Goal: Task Accomplishment & Management: Complete application form

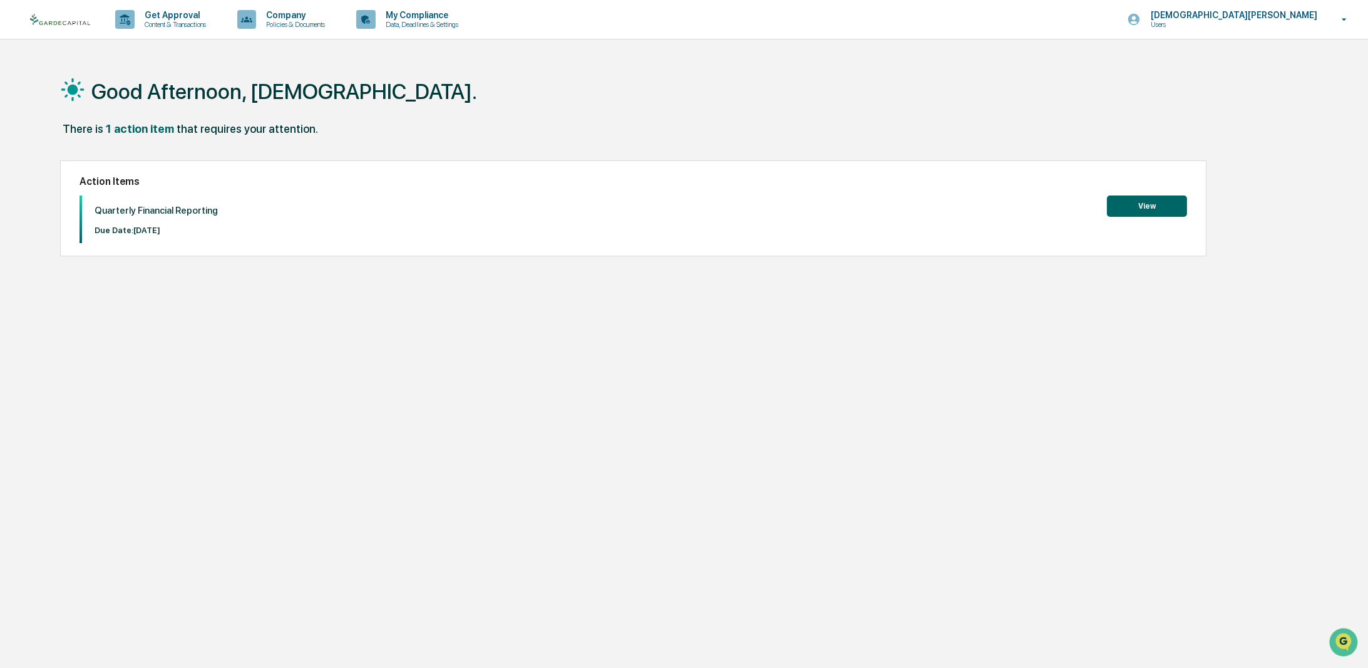
click at [1155, 214] on button "View" at bounding box center [1147, 205] width 80 height 21
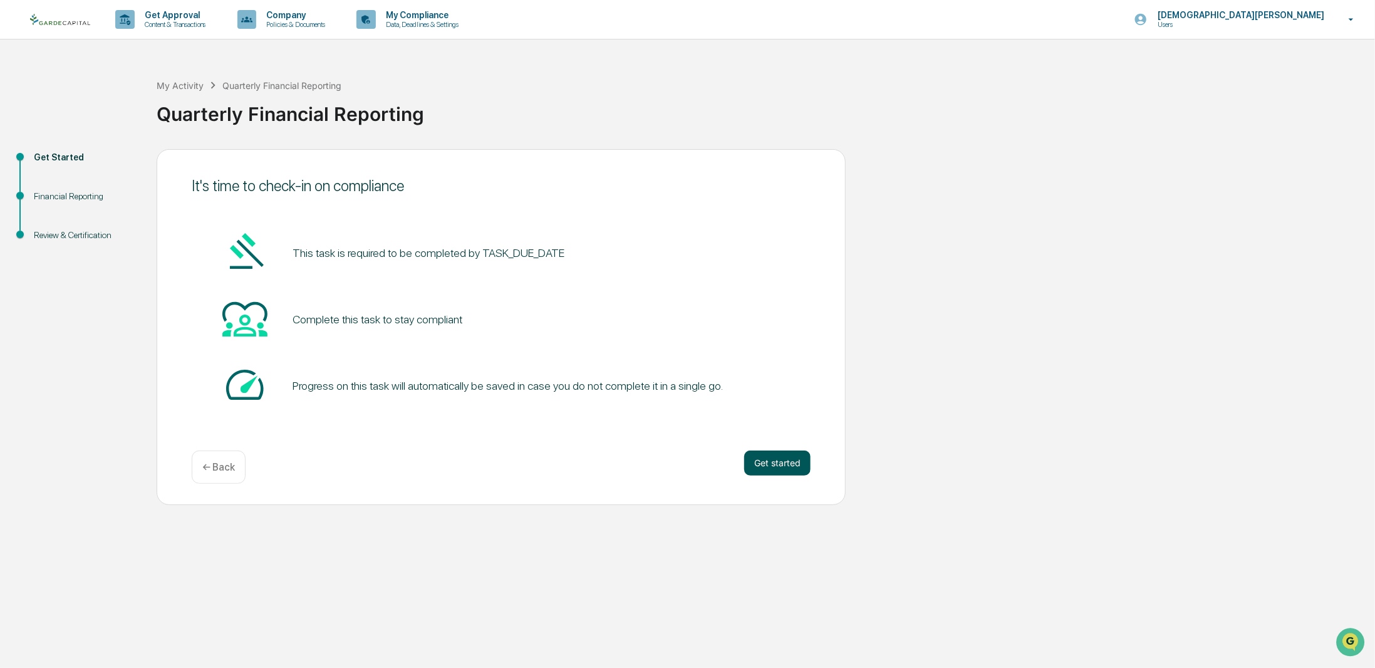
click at [750, 459] on button "Get started" at bounding box center [777, 462] width 66 height 25
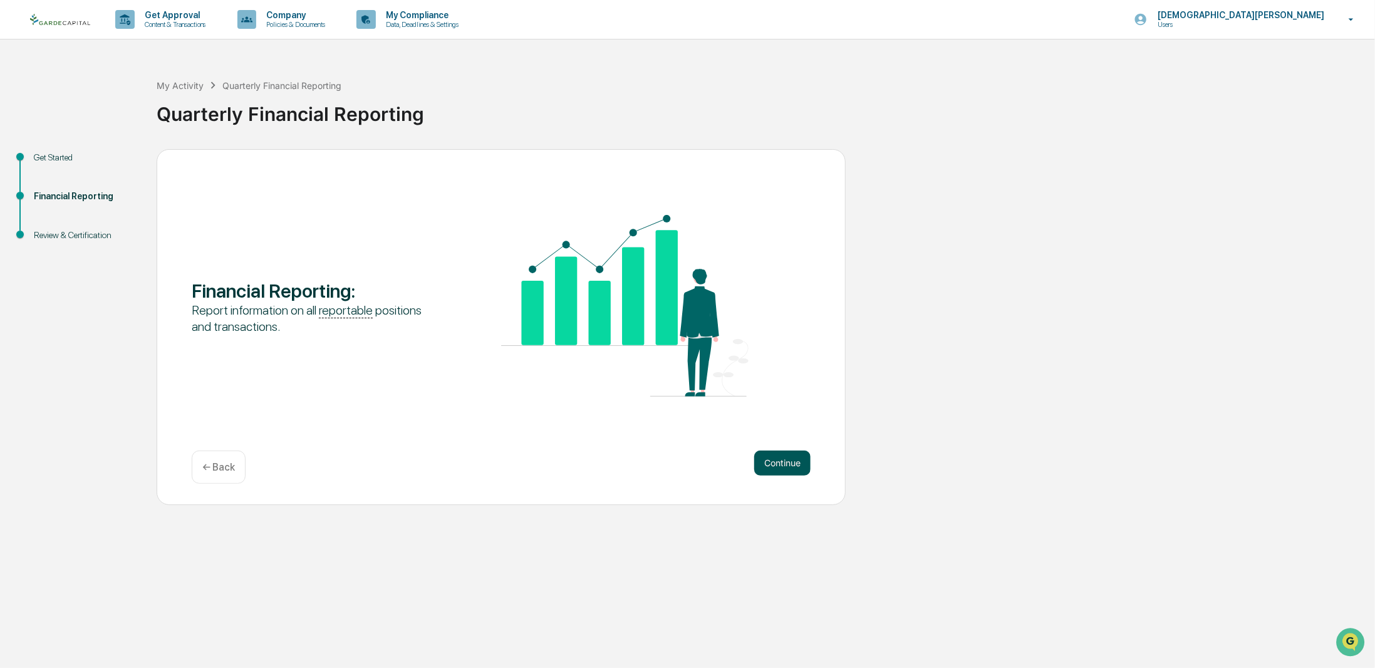
click at [757, 465] on button "Continue" at bounding box center [782, 462] width 56 height 25
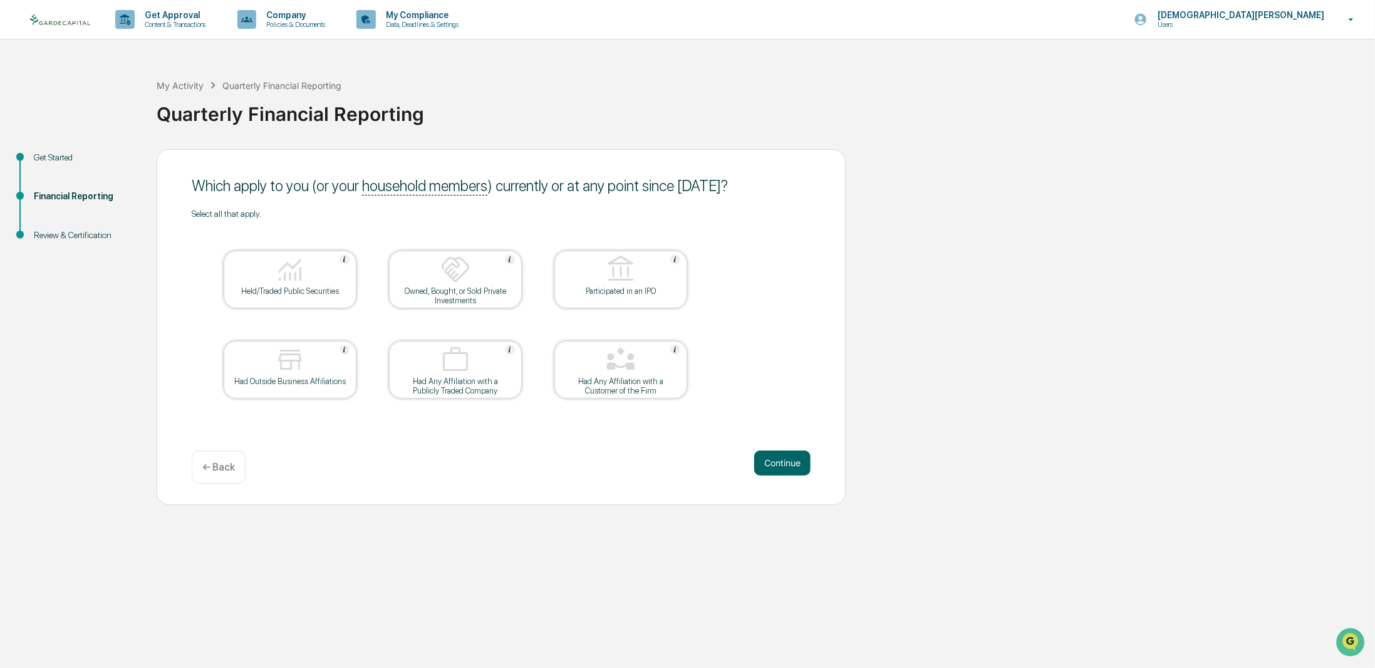
click at [308, 299] on div "Held/Traded Public Securities" at bounding box center [290, 279] width 133 height 58
click at [804, 471] on button "Continue" at bounding box center [782, 462] width 56 height 25
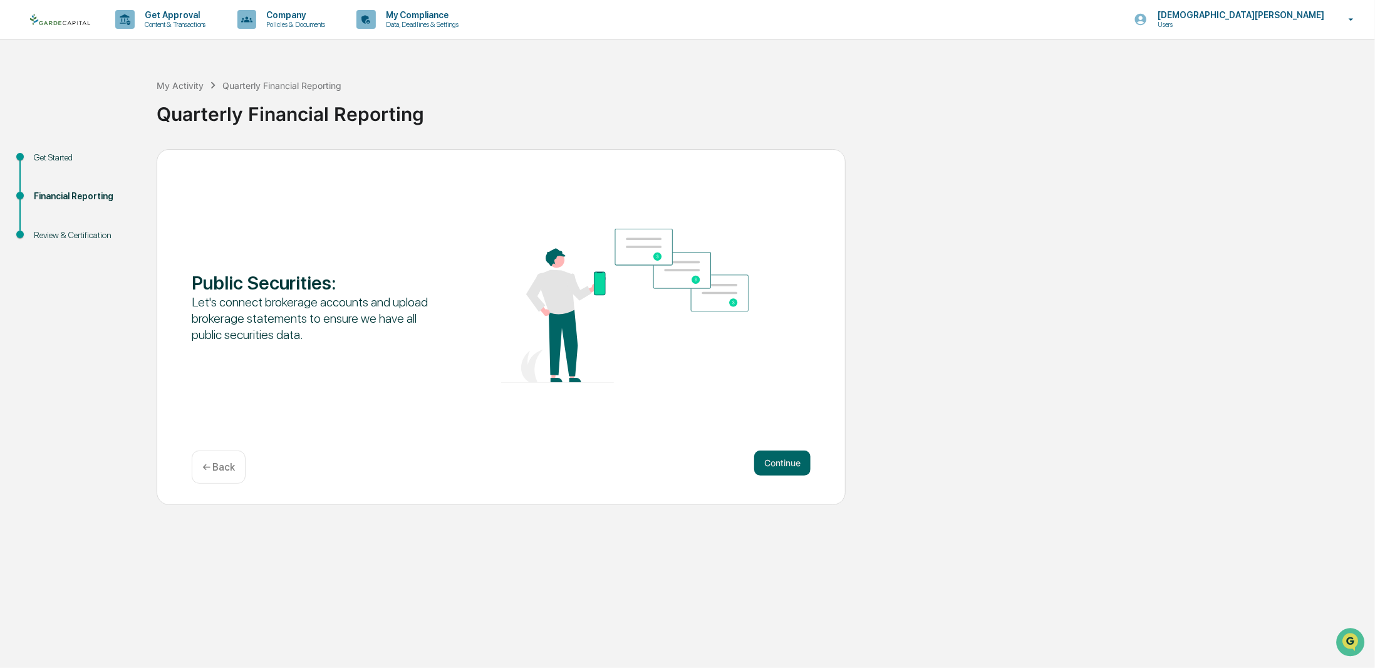
click at [804, 471] on button "Continue" at bounding box center [782, 462] width 56 height 25
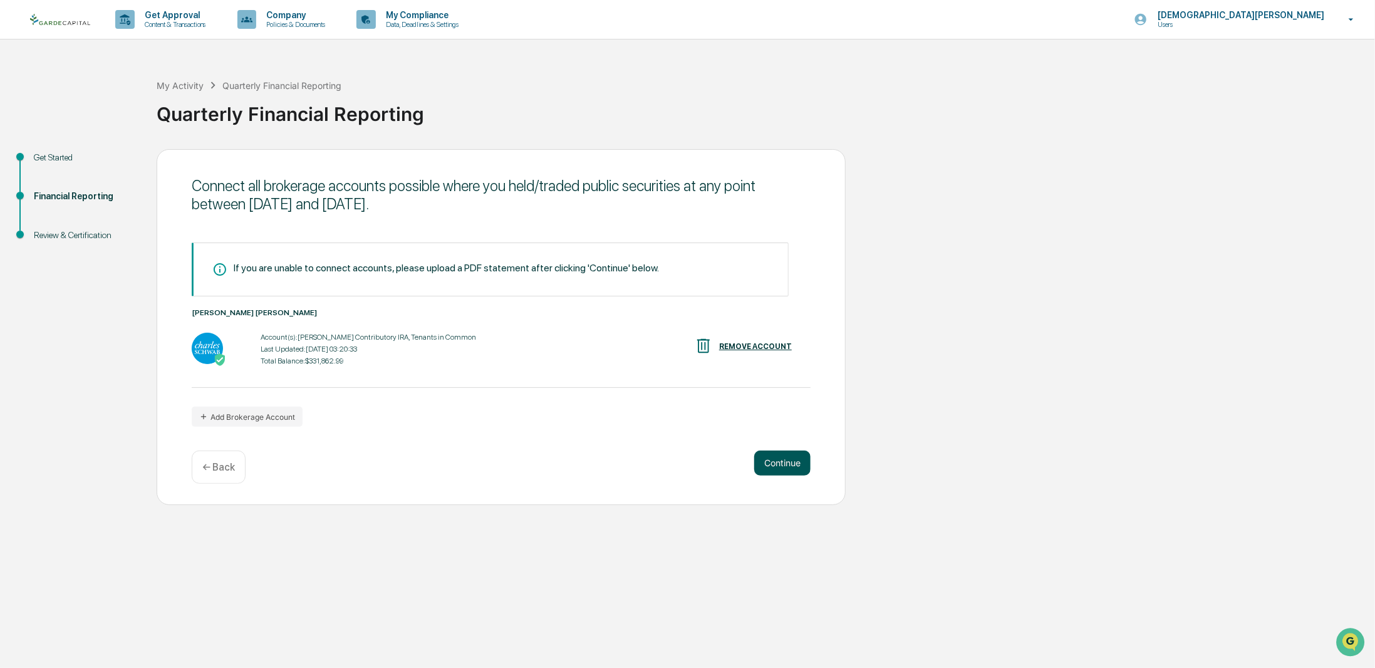
click at [792, 468] on button "Continue" at bounding box center [782, 462] width 56 height 25
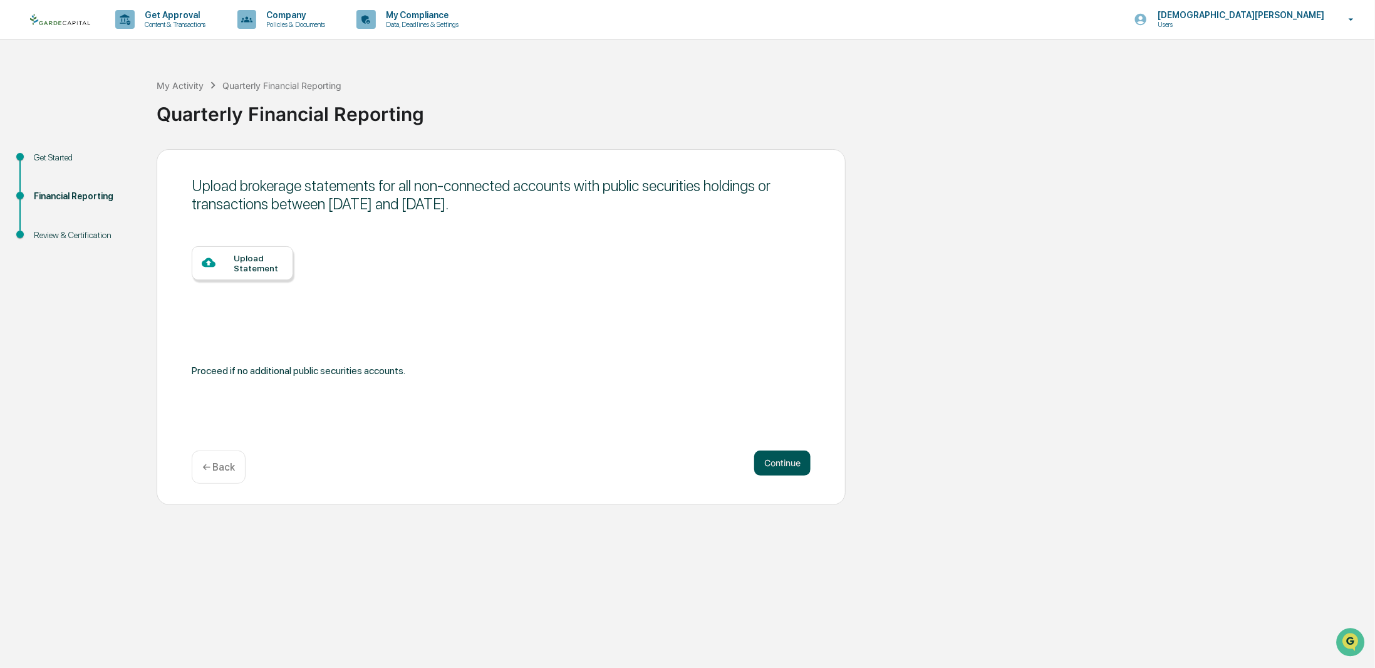
click at [793, 459] on button "Continue" at bounding box center [782, 462] width 56 height 25
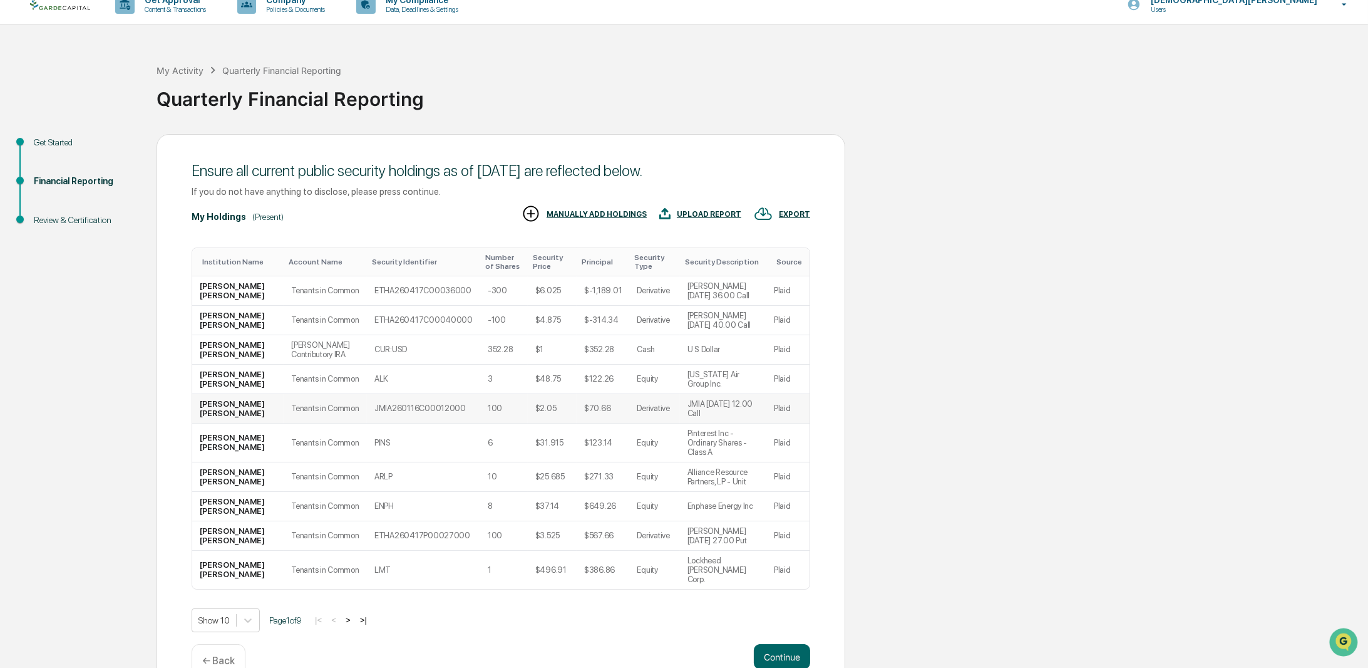
scroll to position [29, 0]
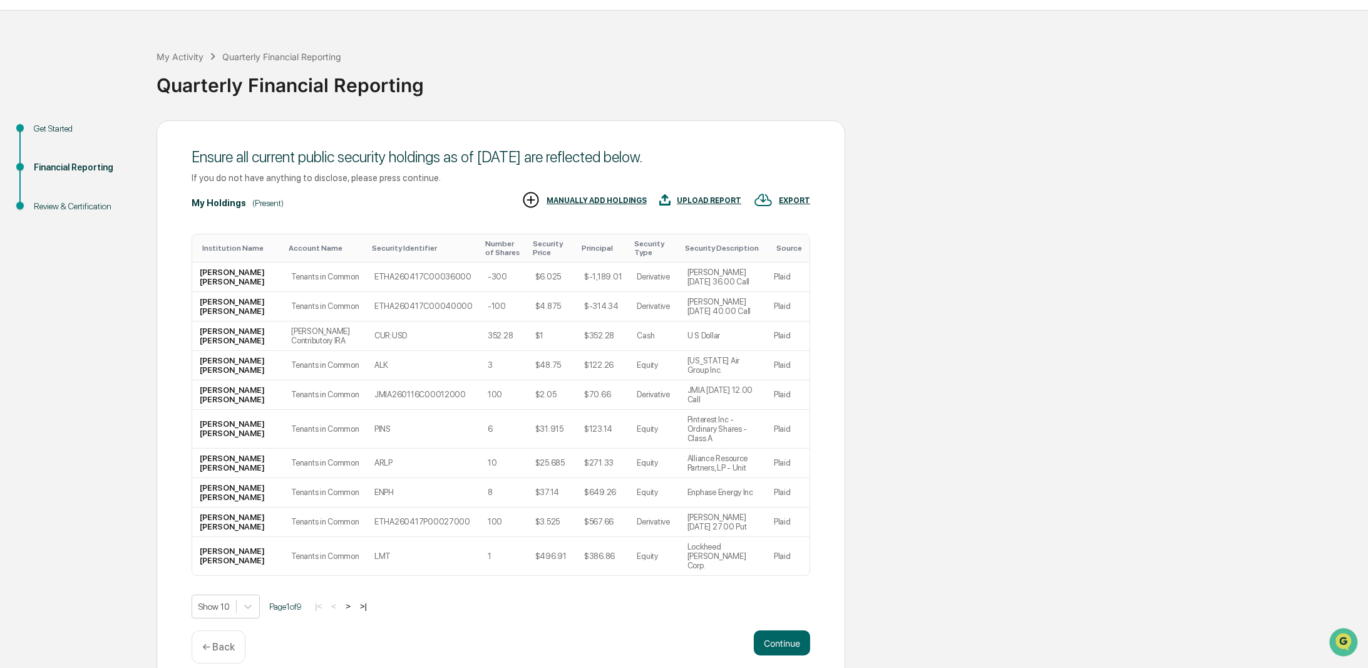
click at [352, 601] on button ">" at bounding box center [348, 606] width 13 height 11
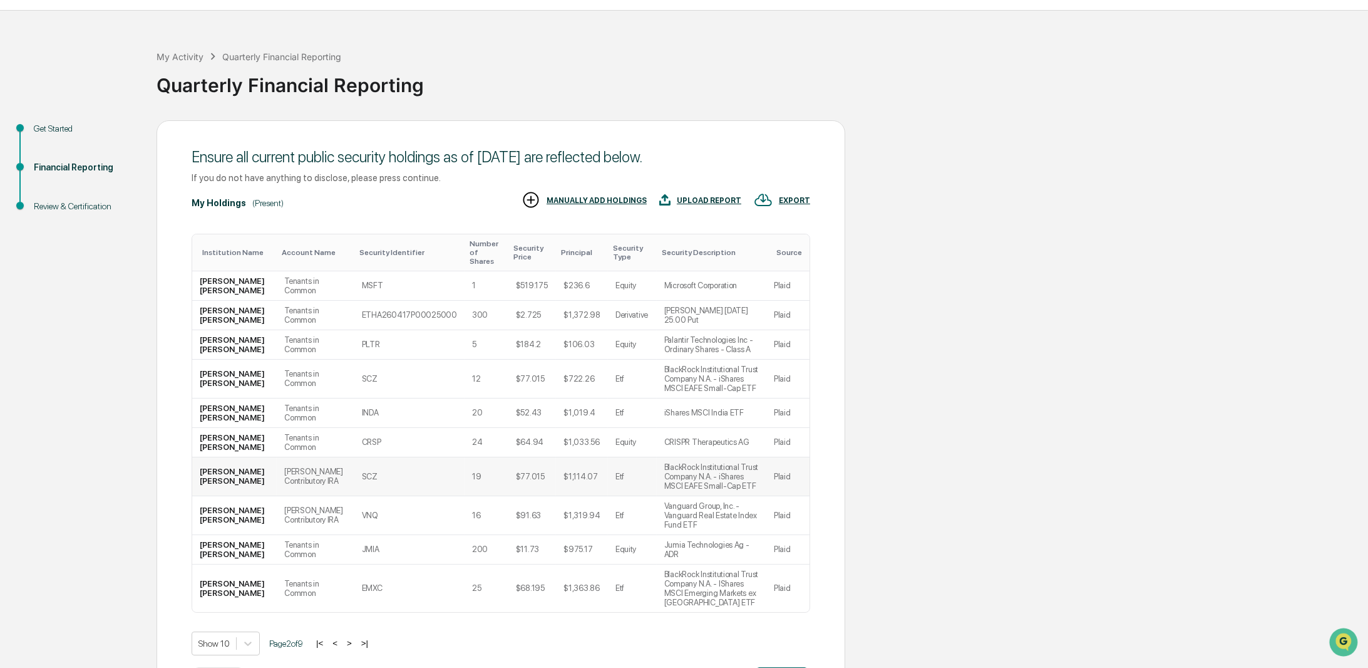
scroll to position [68, 0]
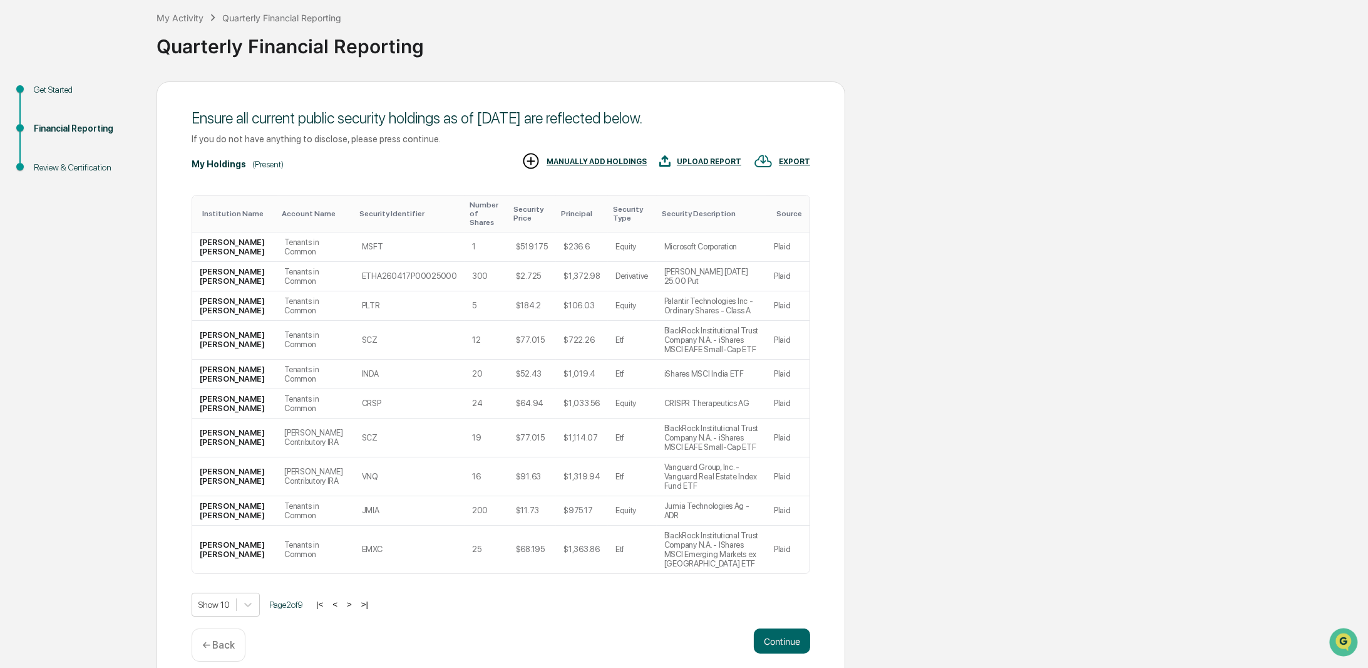
click at [349, 599] on button ">" at bounding box center [349, 604] width 13 height 11
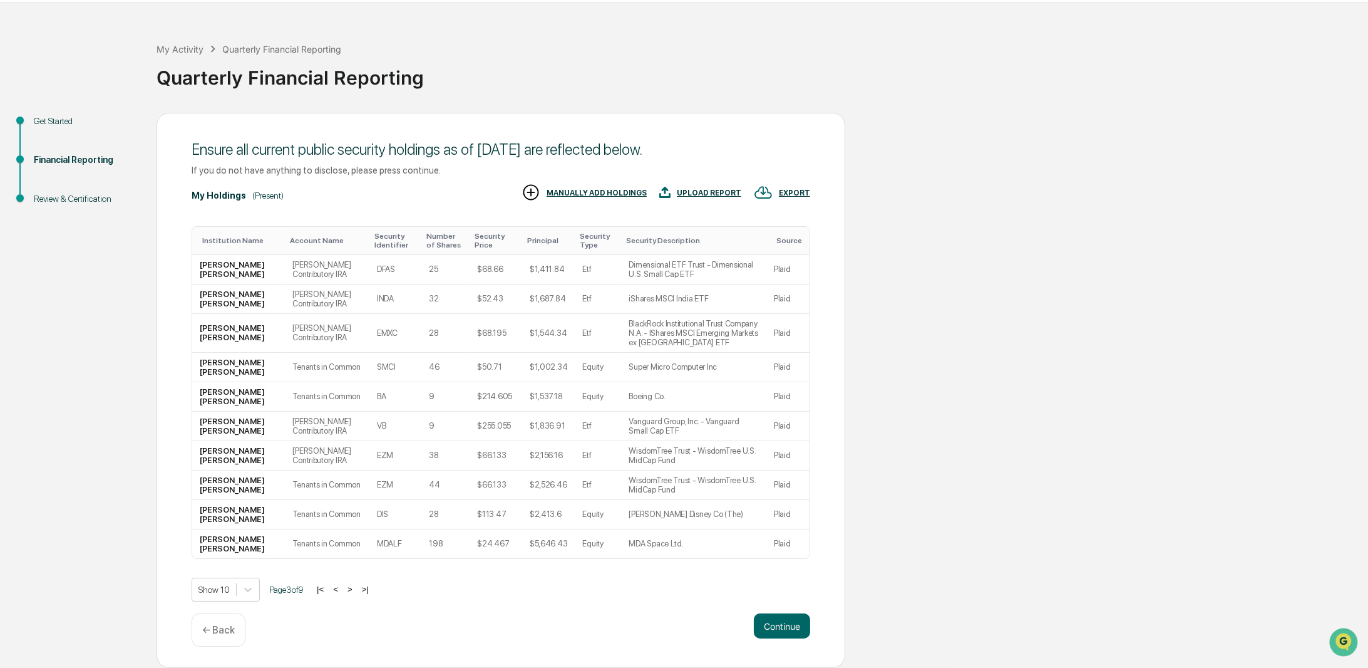
scroll to position [29, 0]
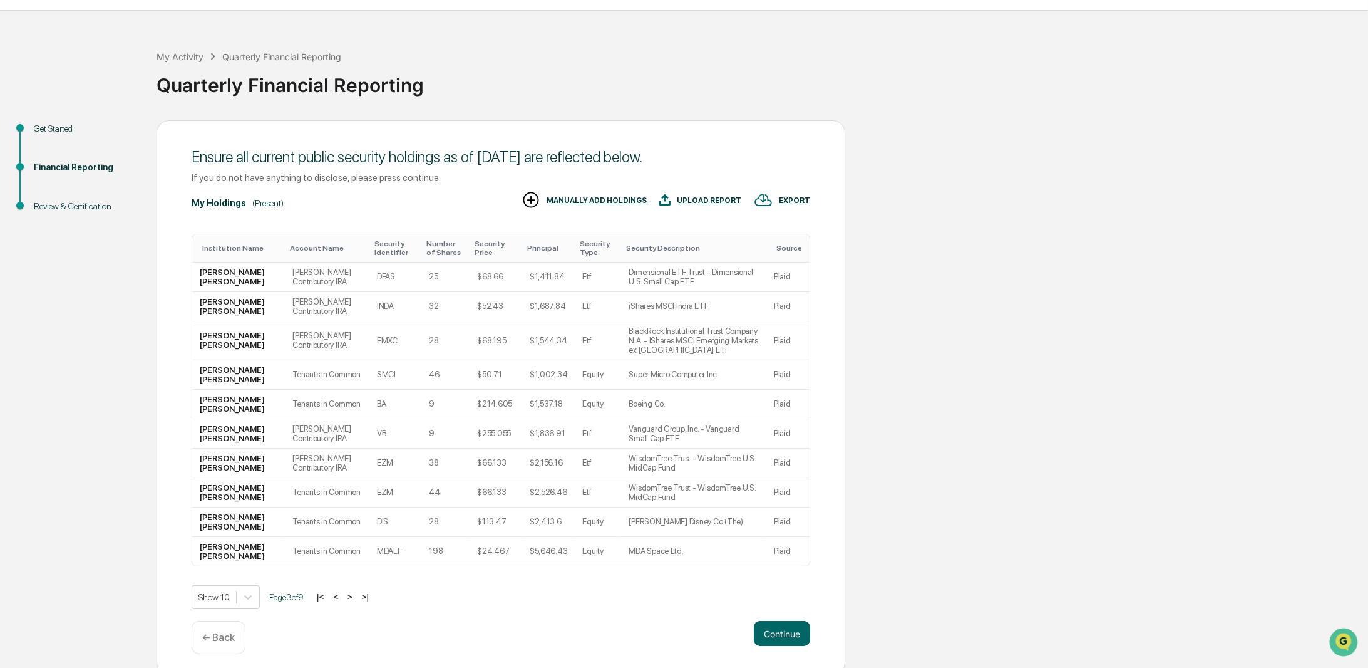
click at [342, 591] on button "<" at bounding box center [335, 596] width 13 height 11
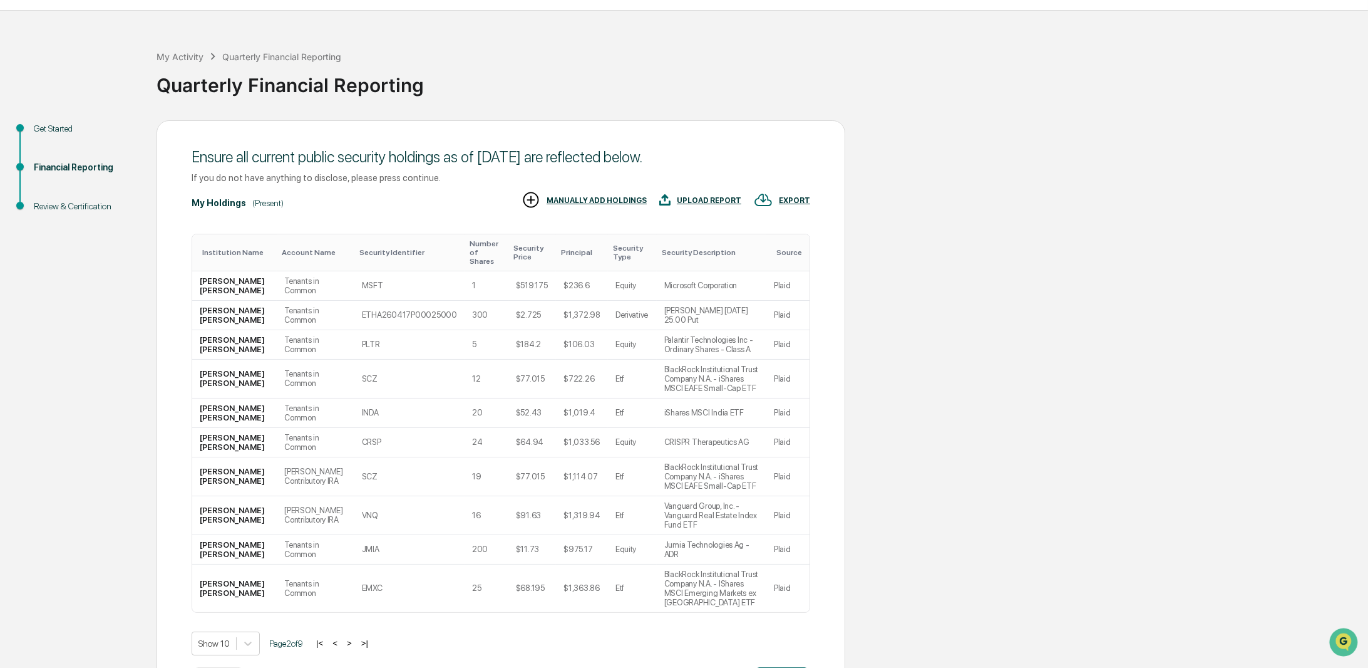
click at [353, 637] on button ">" at bounding box center [349, 642] width 13 height 11
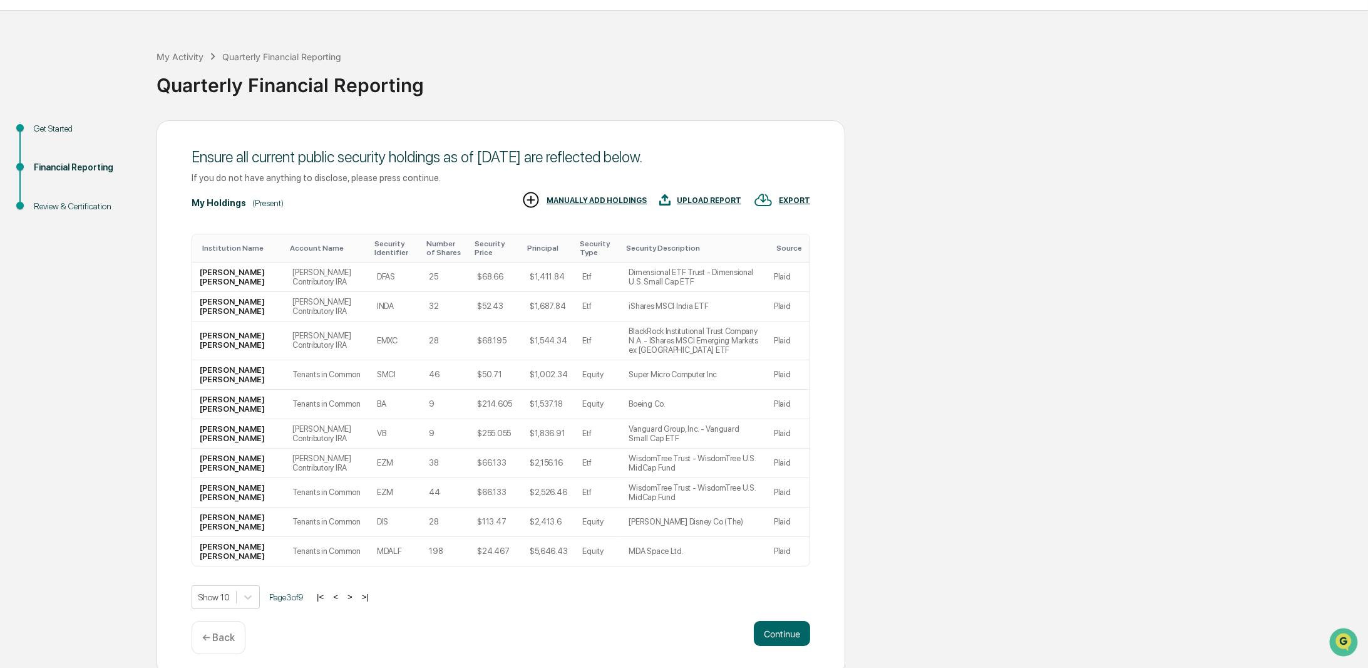
click at [354, 591] on button ">" at bounding box center [350, 596] width 13 height 11
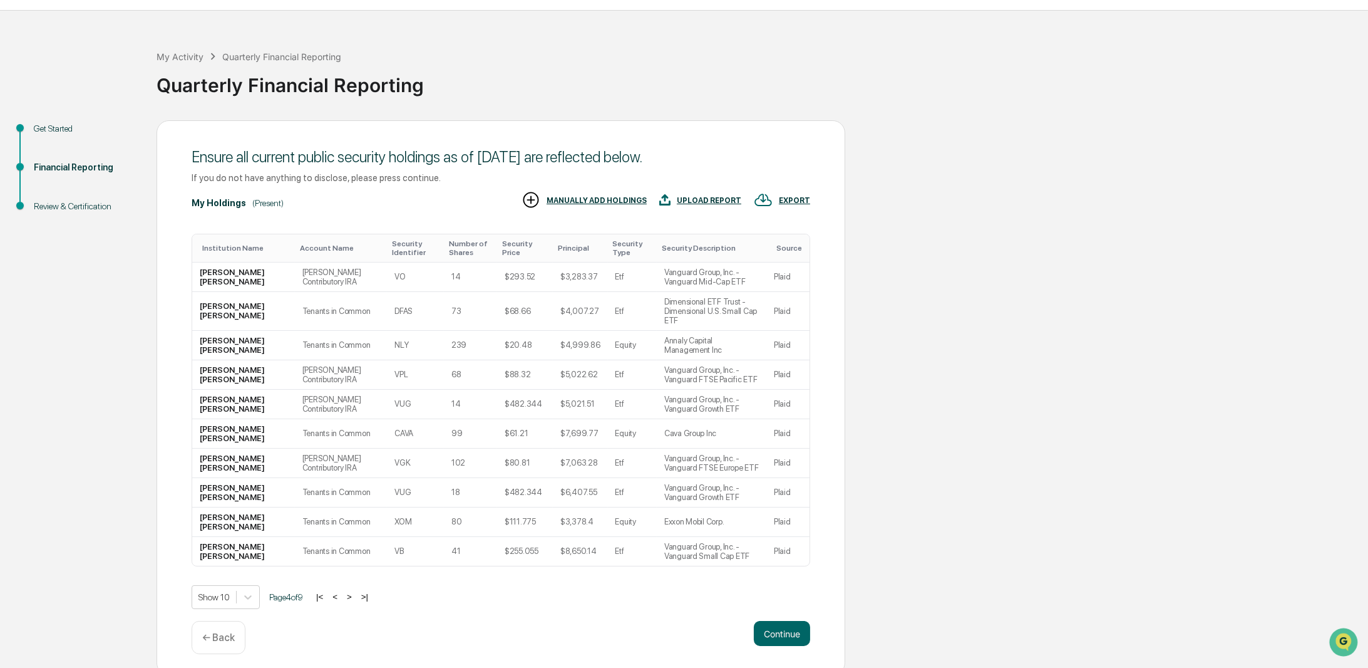
click at [354, 591] on button ">" at bounding box center [349, 596] width 13 height 11
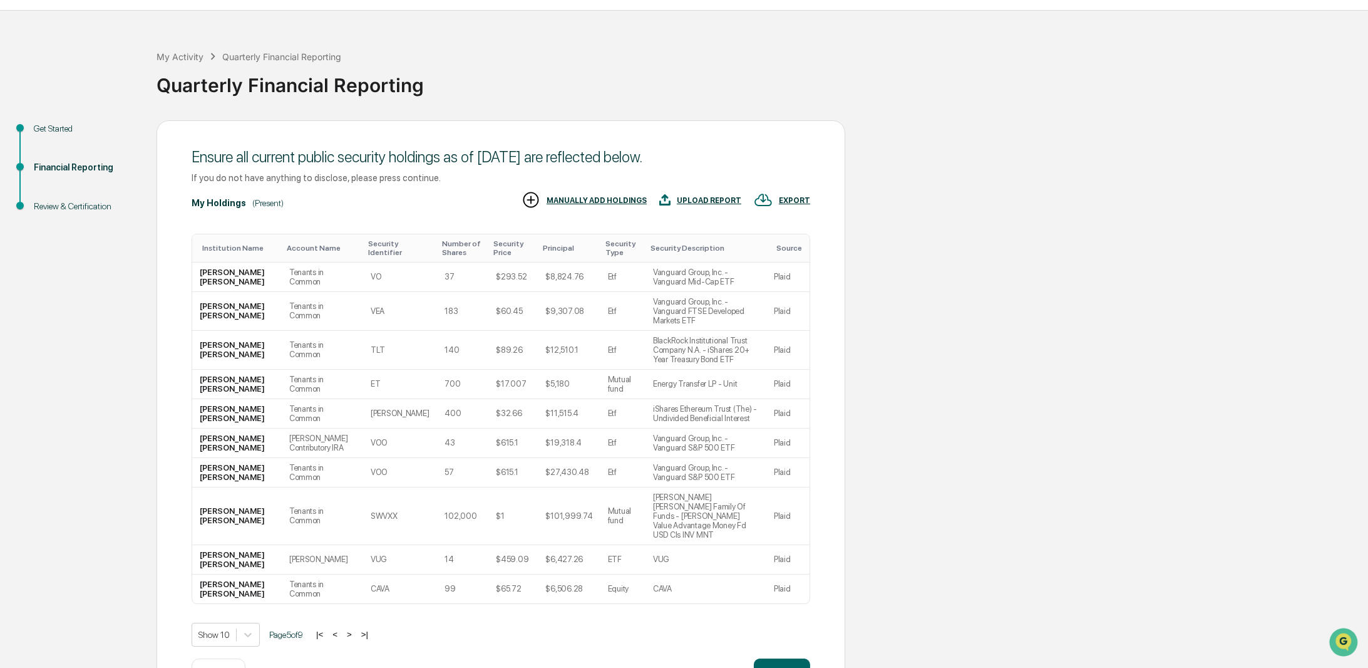
click at [354, 629] on button ">" at bounding box center [349, 634] width 13 height 11
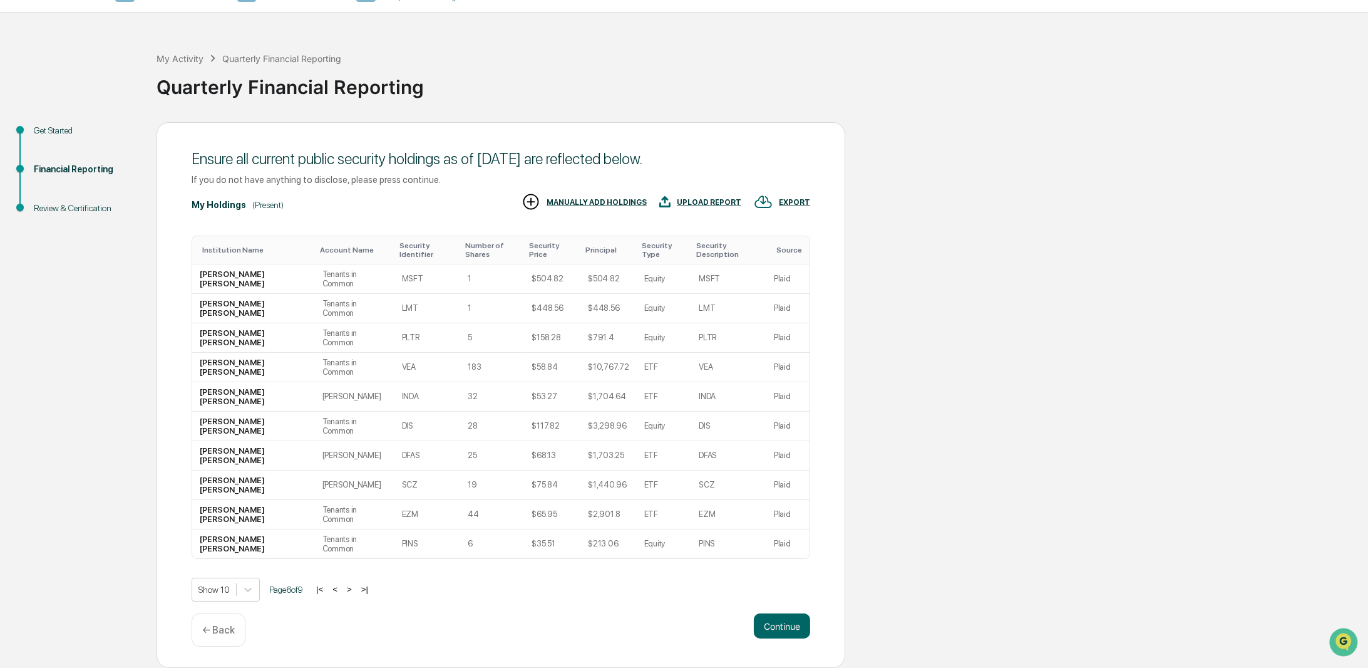
scroll to position [0, 0]
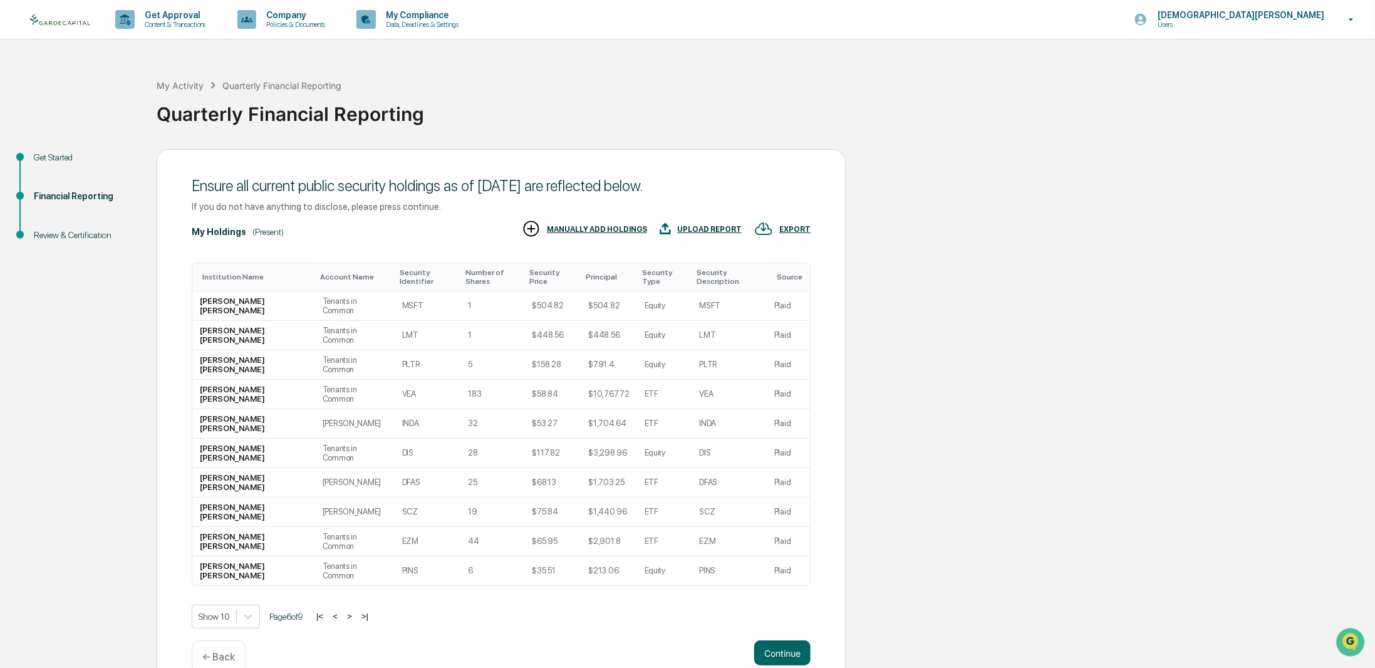
click at [340, 611] on button "<" at bounding box center [335, 616] width 13 height 11
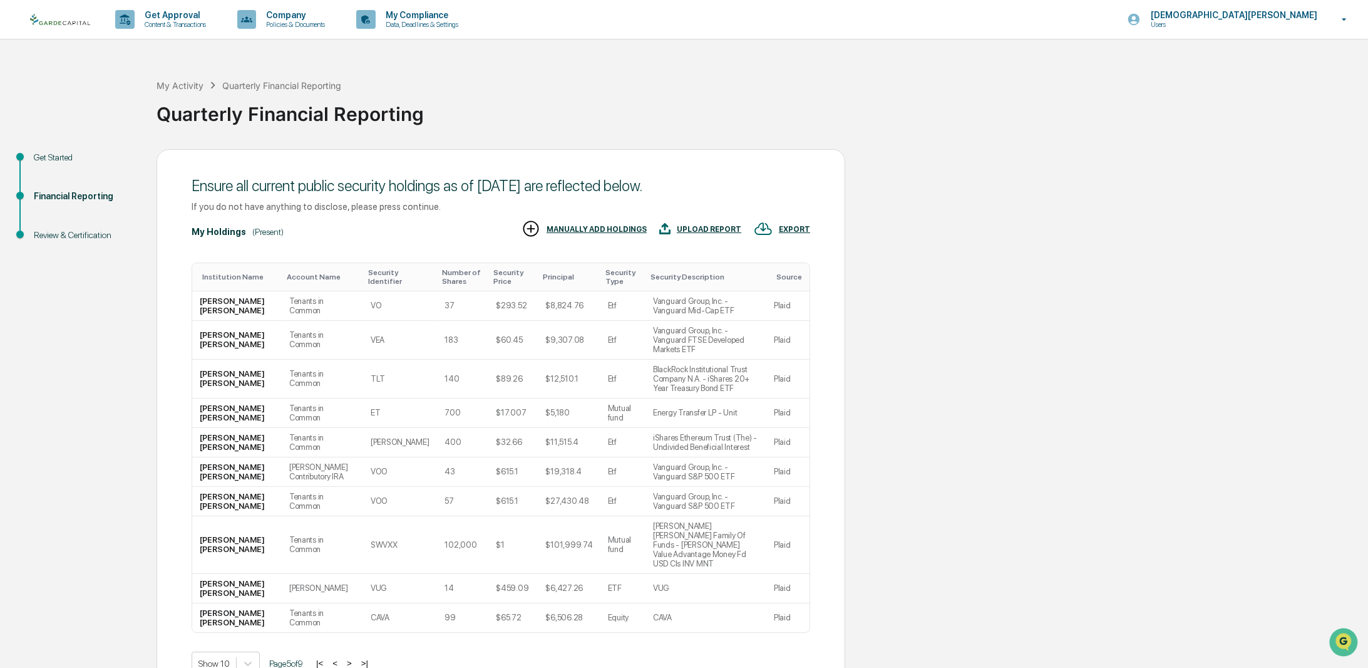
click at [363, 516] on td "SWVXX" at bounding box center [400, 545] width 75 height 58
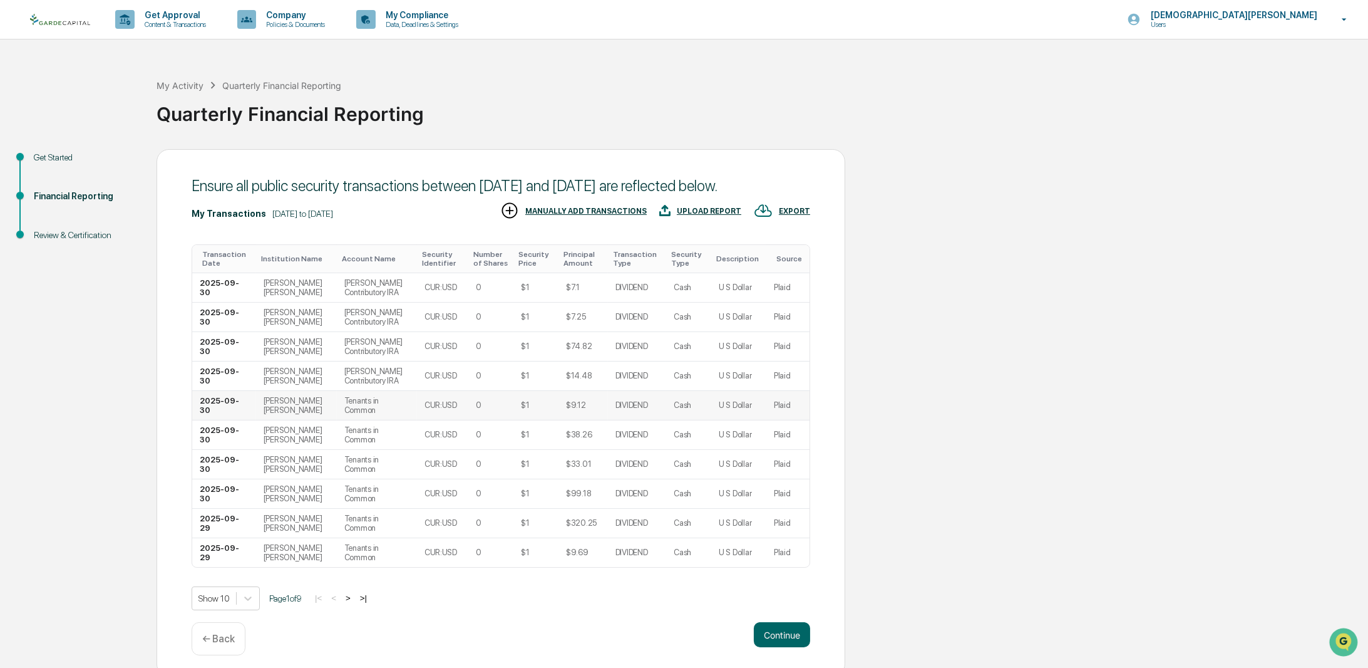
scroll to position [29, 0]
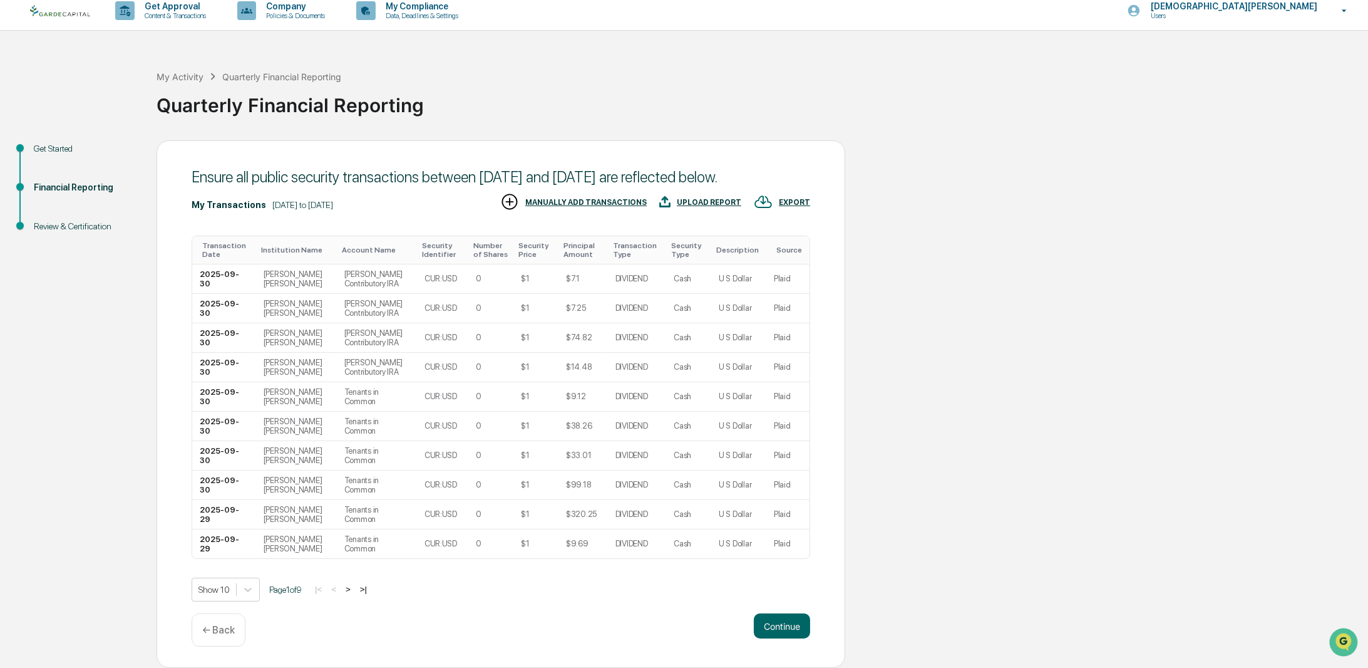
click at [242, 601] on div "Ensure all public security transactions between [DATE] and [DATE] are reflected…" at bounding box center [501, 404] width 689 height 528
click at [243, 596] on body "Get Approval Content & Transactions Company Policies & Documents My Compliance …" at bounding box center [684, 329] width 1368 height 676
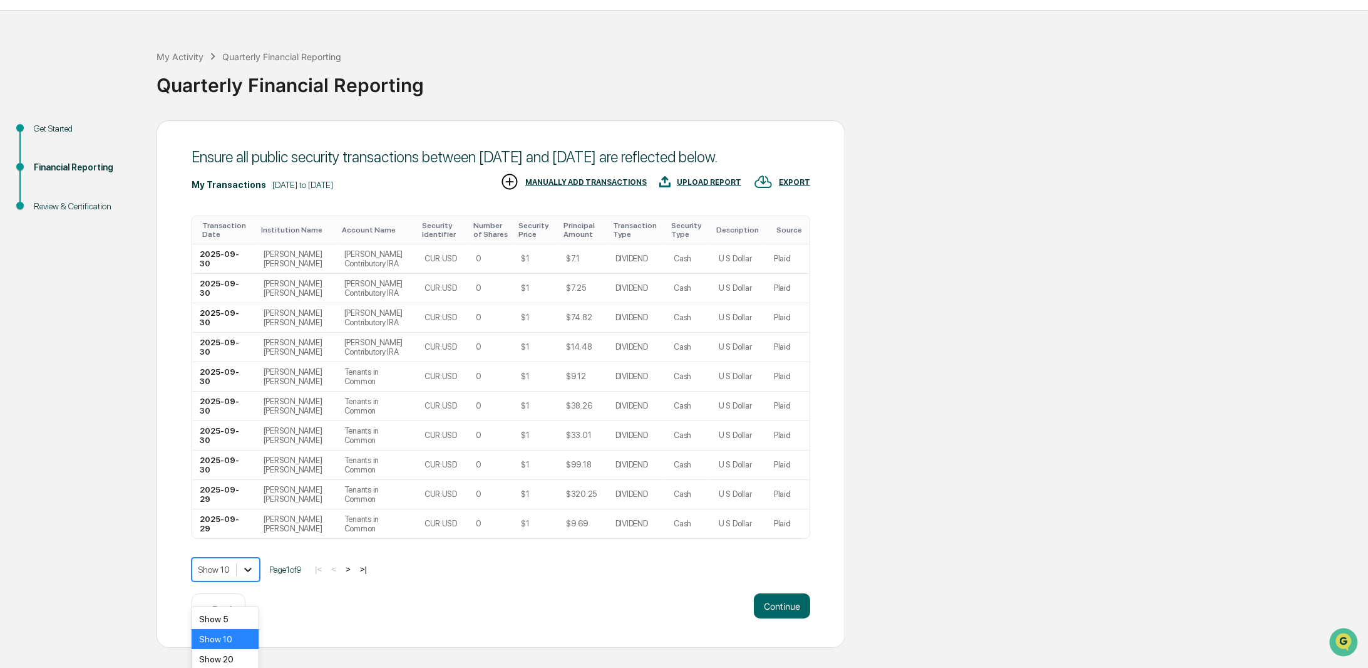
scroll to position [74, 0]
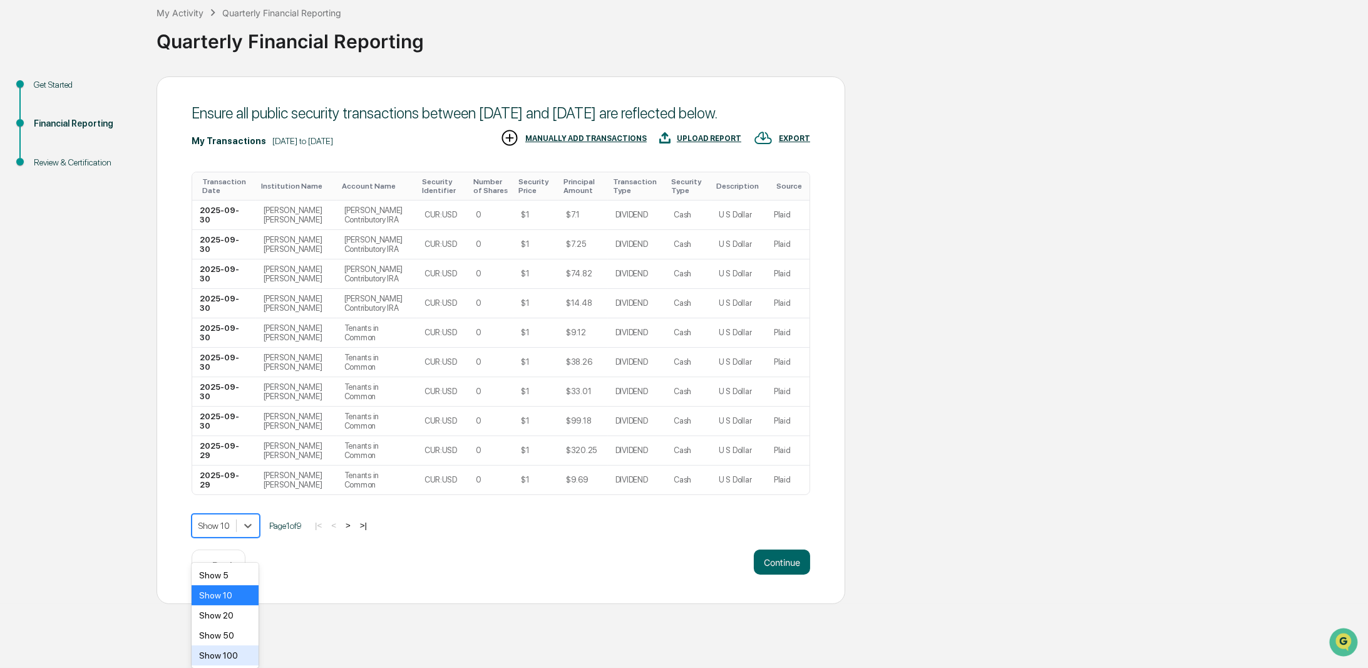
click at [214, 655] on div "Show 100" at bounding box center [226, 655] width 68 height 20
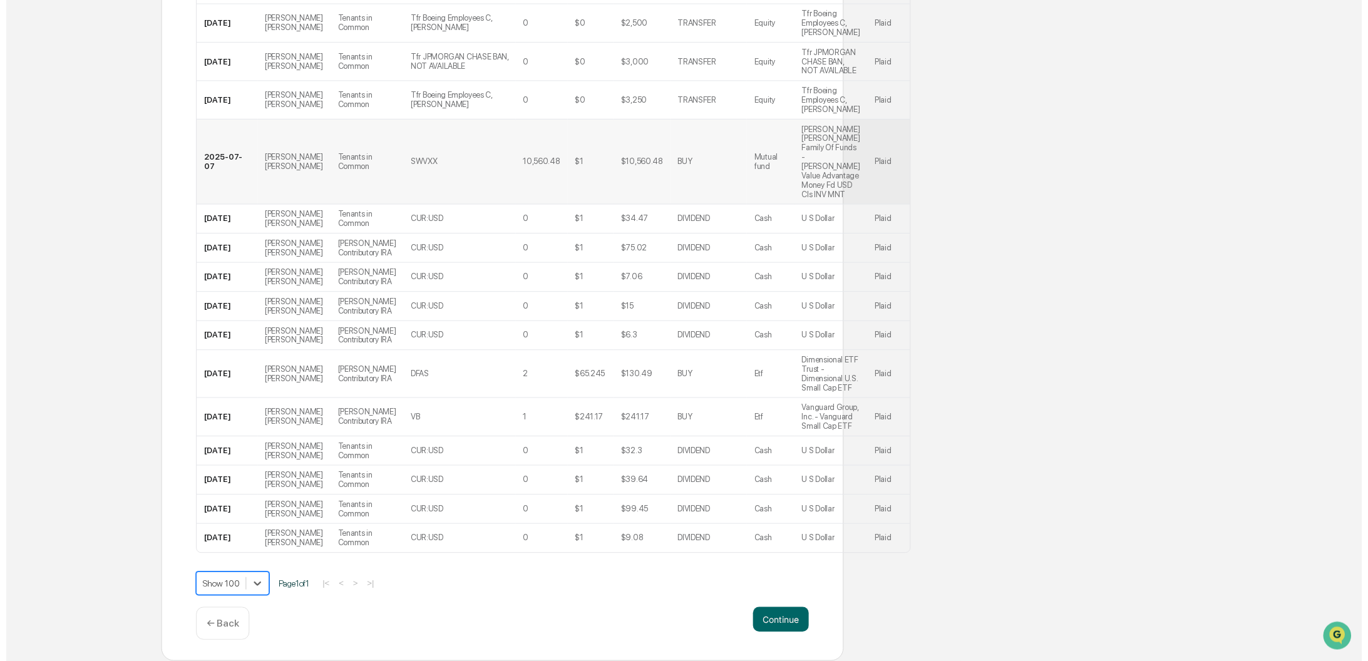
scroll to position [3999, 0]
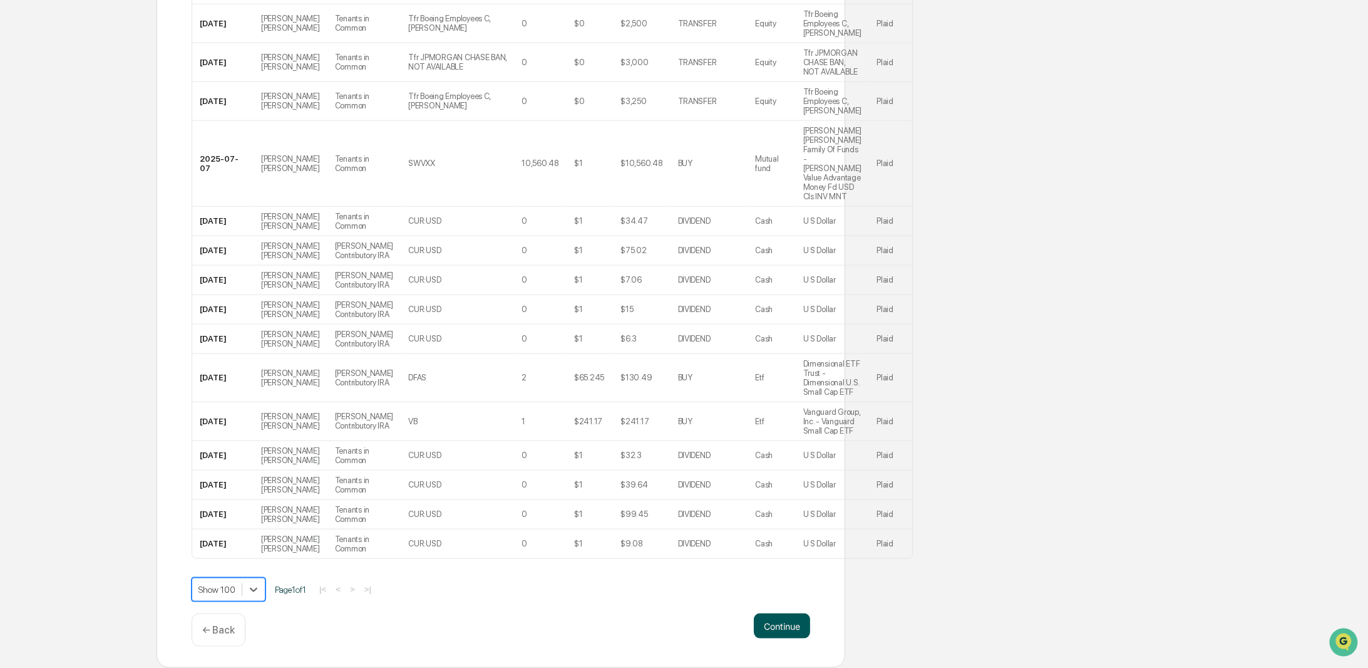
click at [790, 626] on button "Continue" at bounding box center [782, 625] width 56 height 25
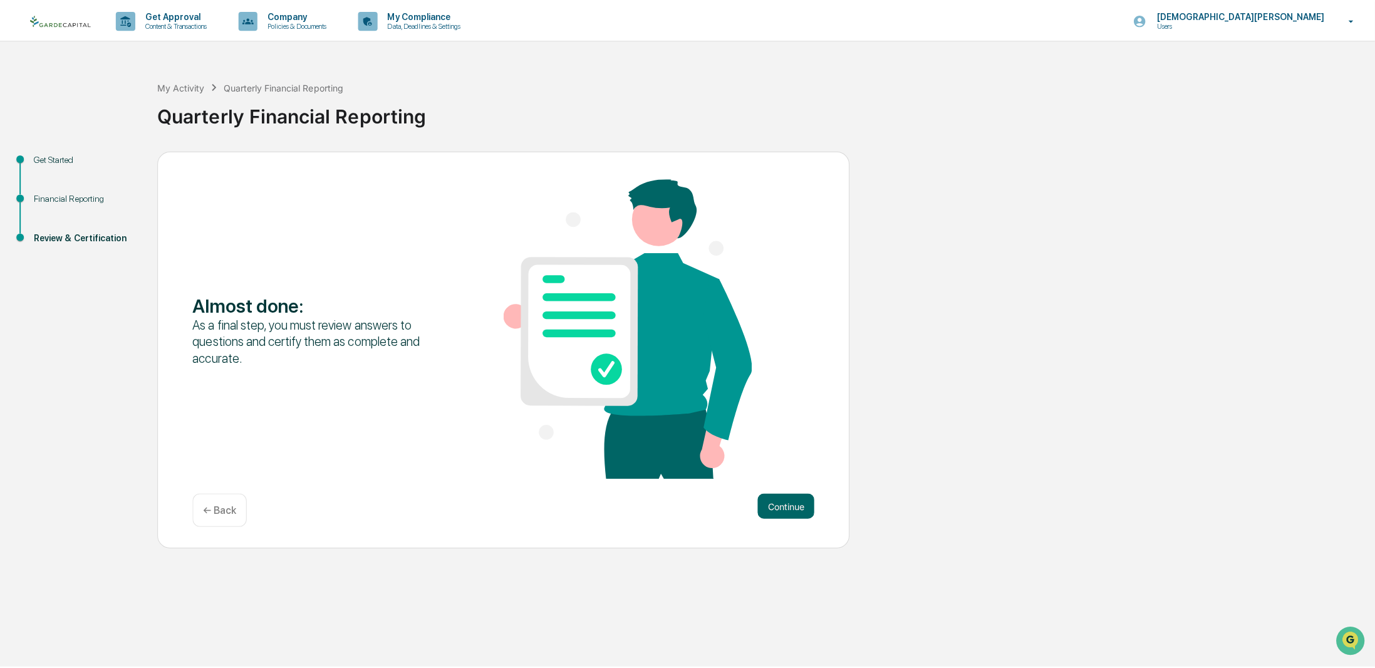
scroll to position [0, 0]
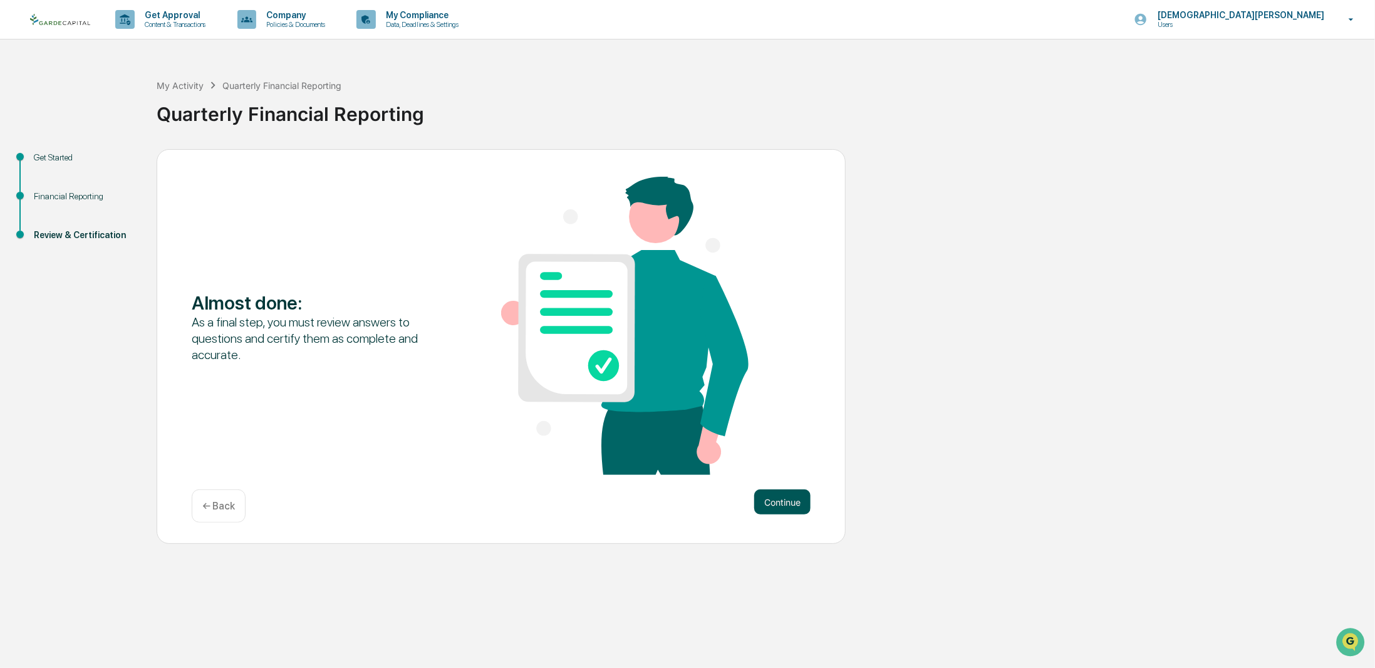
click at [762, 499] on button "Continue" at bounding box center [782, 501] width 56 height 25
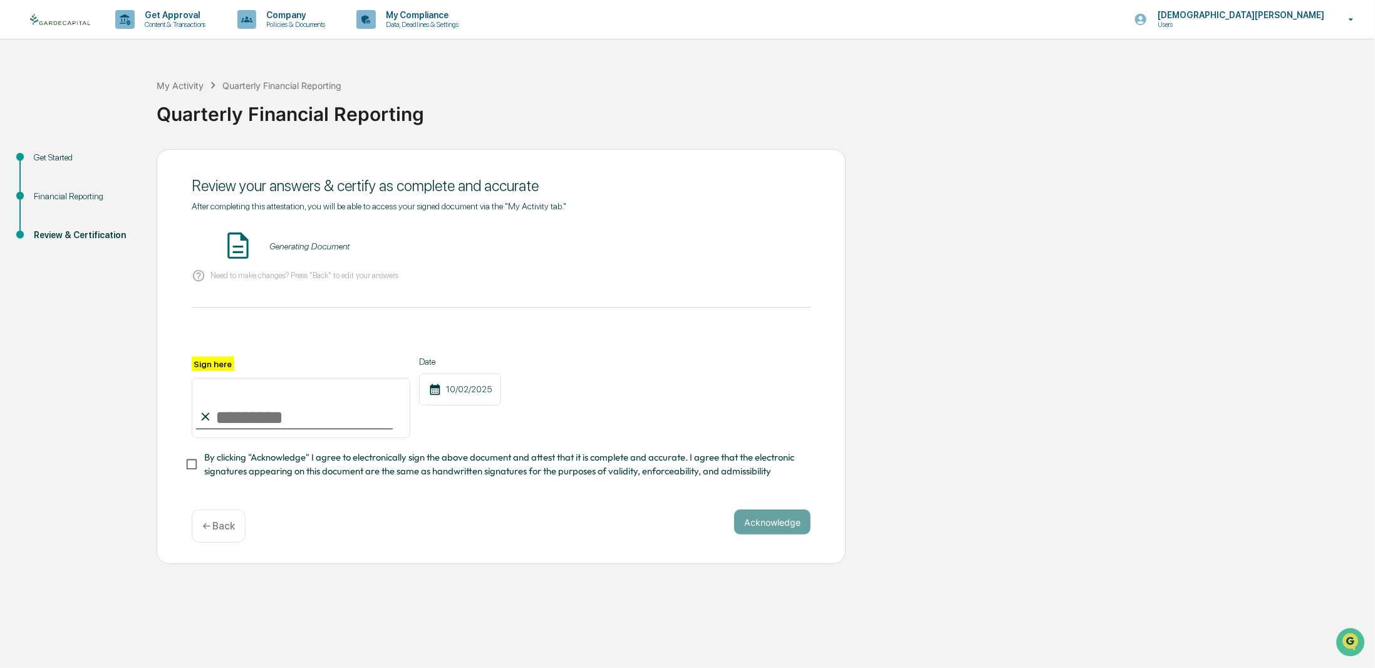
click at [299, 416] on input "Sign here" at bounding box center [301, 408] width 219 height 60
type input "**********"
click at [747, 522] on button "Acknowledge" at bounding box center [772, 521] width 76 height 25
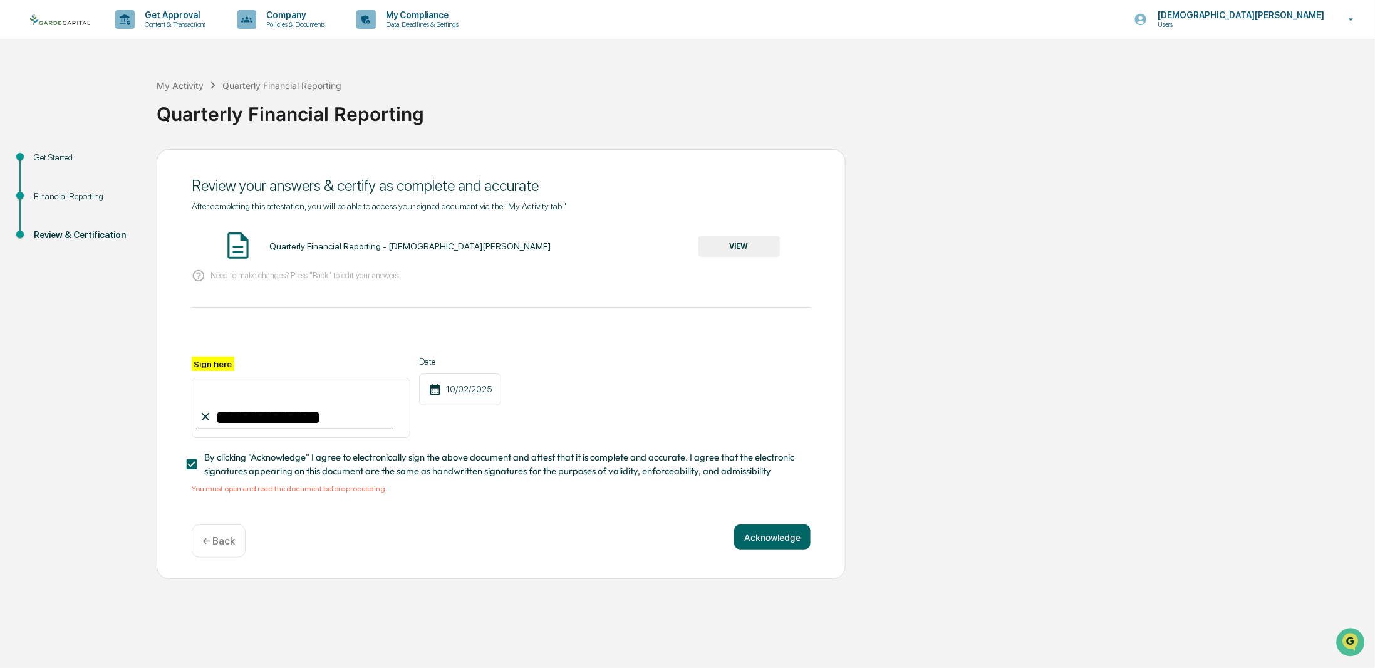
click at [738, 250] on button "VIEW" at bounding box center [738, 245] width 81 height 21
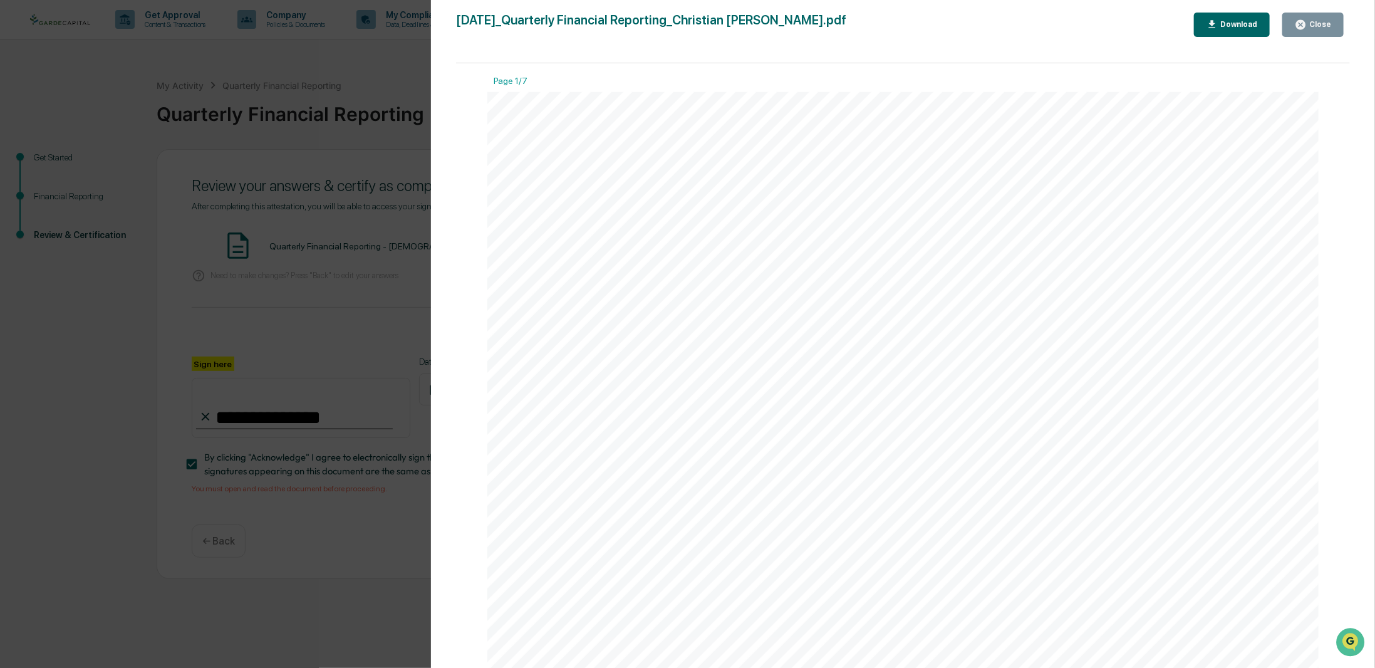
scroll to position [214, 0]
